Goal: Task Accomplishment & Management: Use online tool/utility

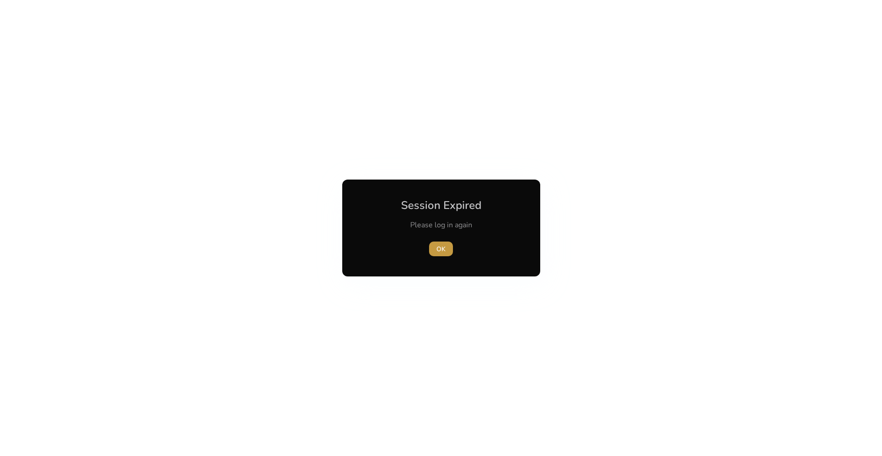
click at [439, 253] on span "OK" at bounding box center [440, 249] width 9 height 10
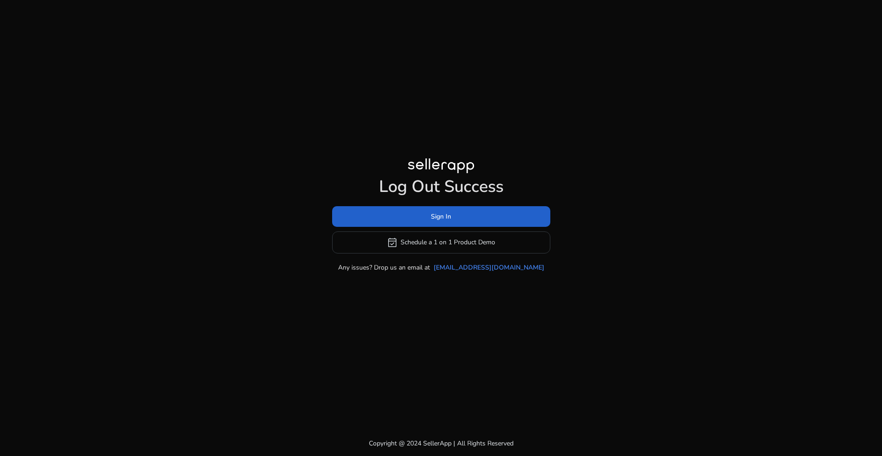
click at [453, 215] on span at bounding box center [441, 216] width 218 height 22
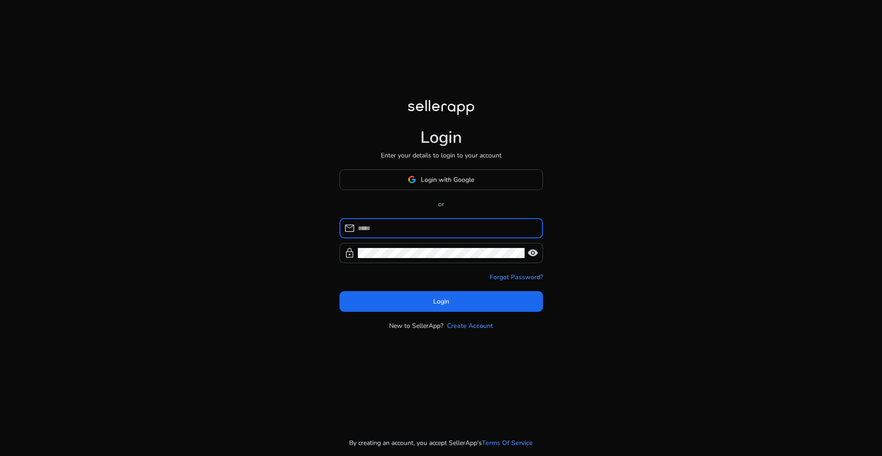
type input "**********"
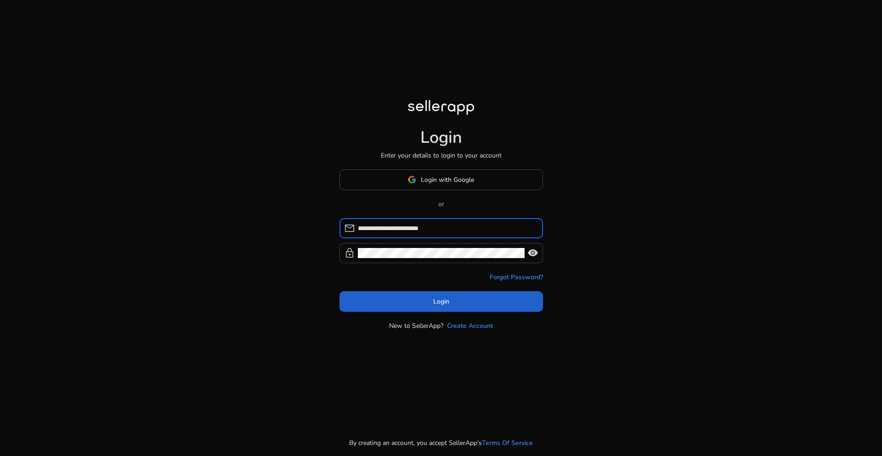
click at [442, 297] on span "Login" at bounding box center [441, 302] width 16 height 10
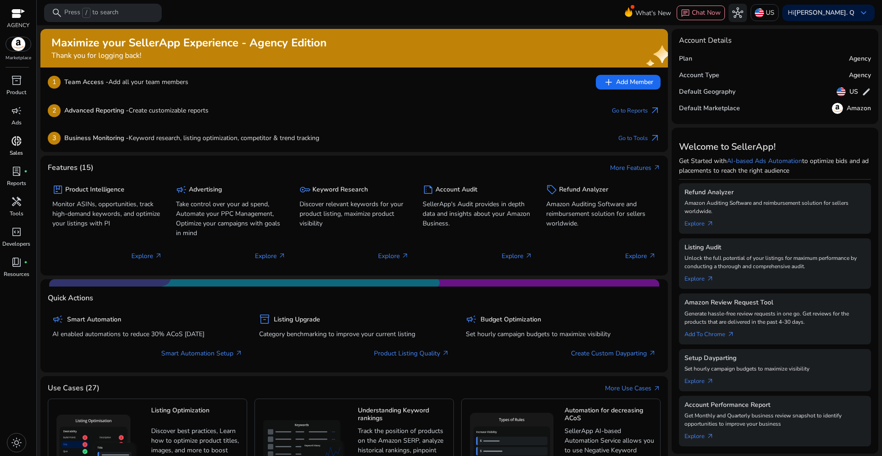
click at [14, 140] on span "donut_small" at bounding box center [16, 141] width 11 height 11
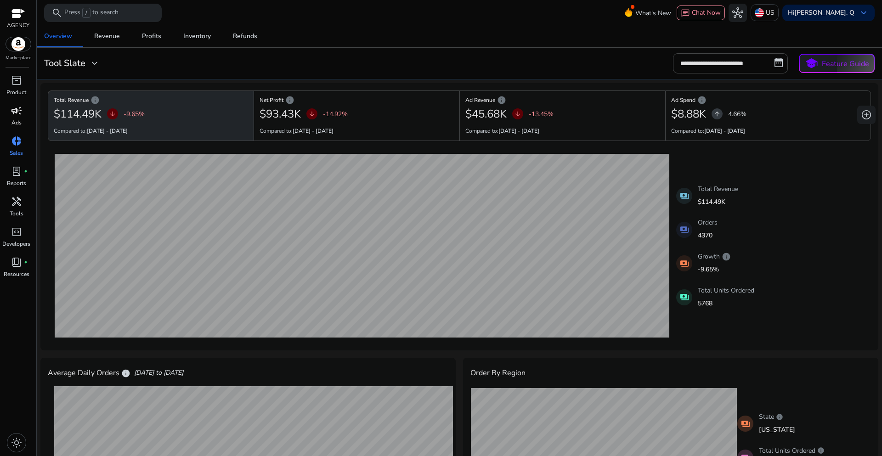
click at [20, 121] on p "Ads" at bounding box center [16, 123] width 10 height 8
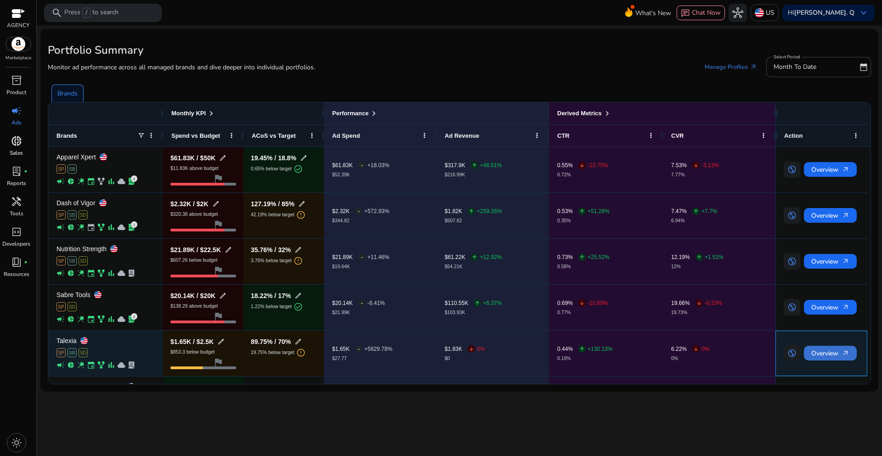
click at [820, 357] on span "Overview arrow_outward" at bounding box center [830, 353] width 38 height 19
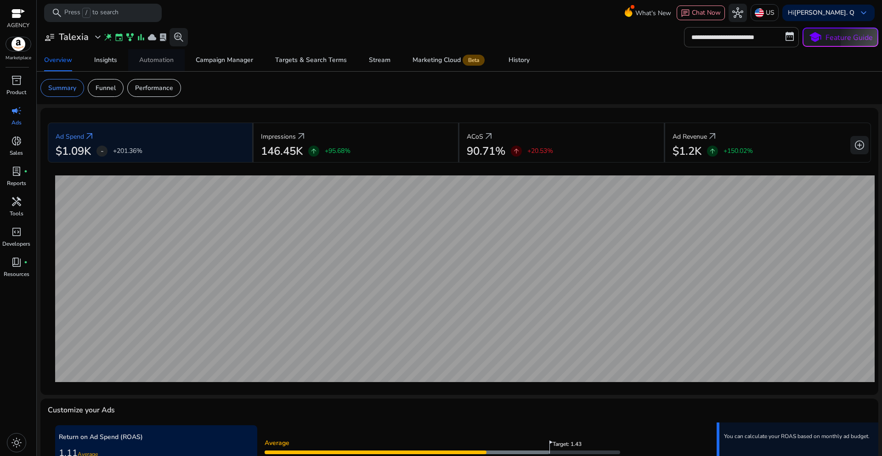
click at [164, 62] on div "Automation" at bounding box center [156, 60] width 34 height 6
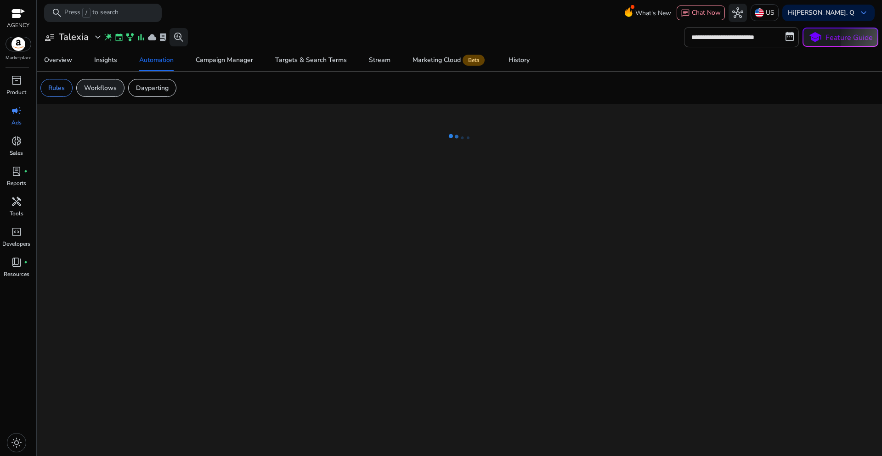
click at [108, 92] on p "Workflows" at bounding box center [100, 88] width 33 height 10
